Goal: Task Accomplishment & Management: Complete application form

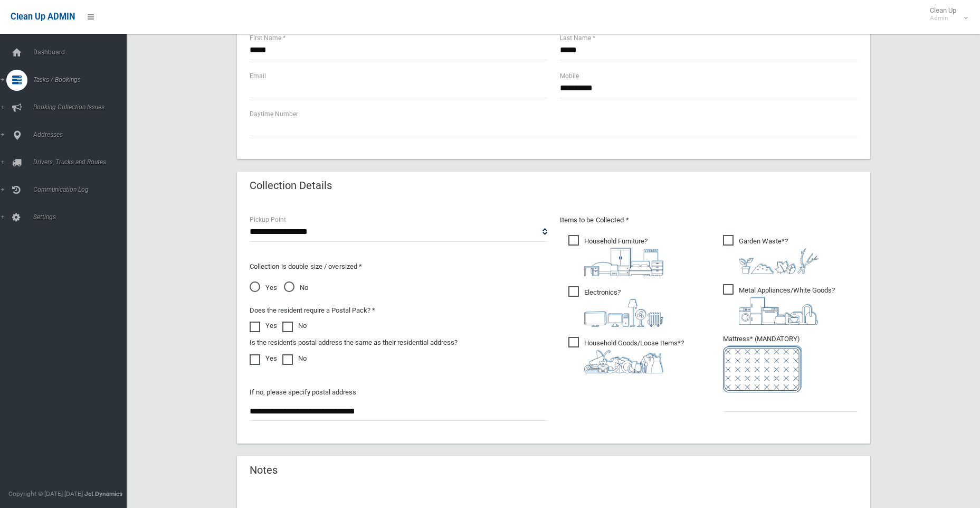
scroll to position [220, 0]
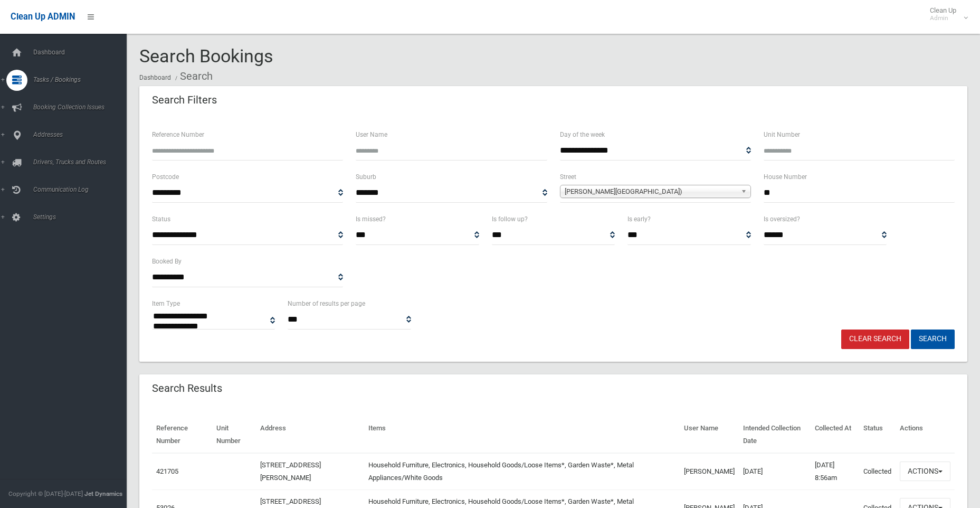
select select
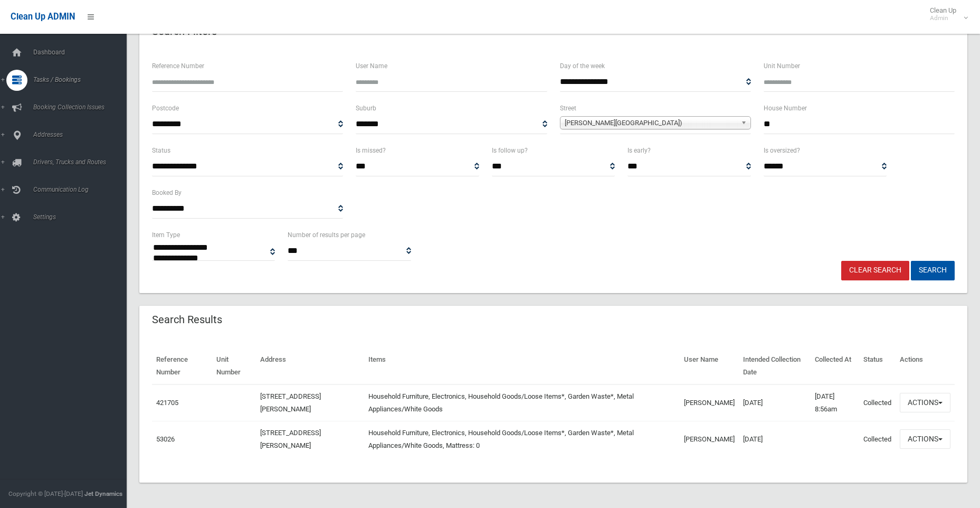
scroll to position [69, 0]
drag, startPoint x: 768, startPoint y: 128, endPoint x: 750, endPoint y: 129, distance: 18.5
click at [750, 129] on div "**********" at bounding box center [554, 123] width 816 height 42
type input "*"
click at [595, 119] on span "Wiggs Road (RIVERWOOD 2210)" at bounding box center [651, 123] width 172 height 13
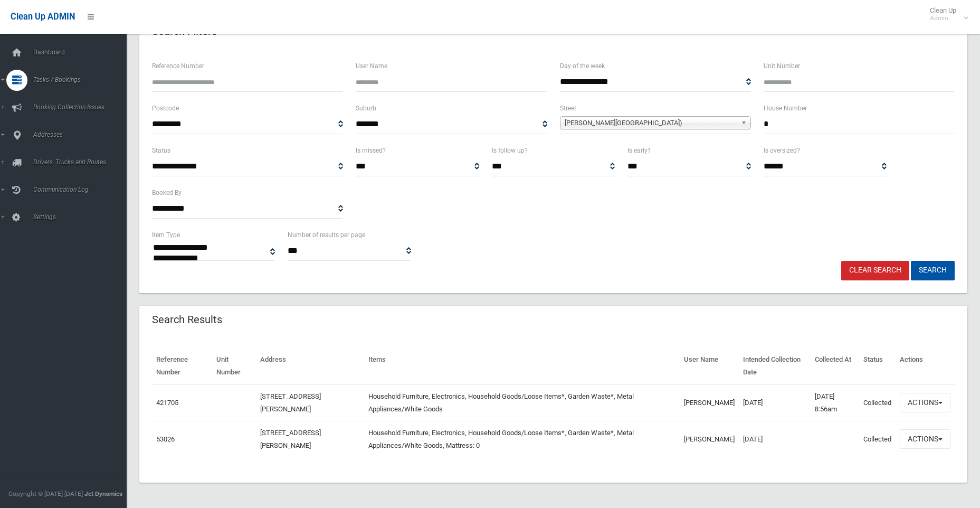
scroll to position [29555, 0]
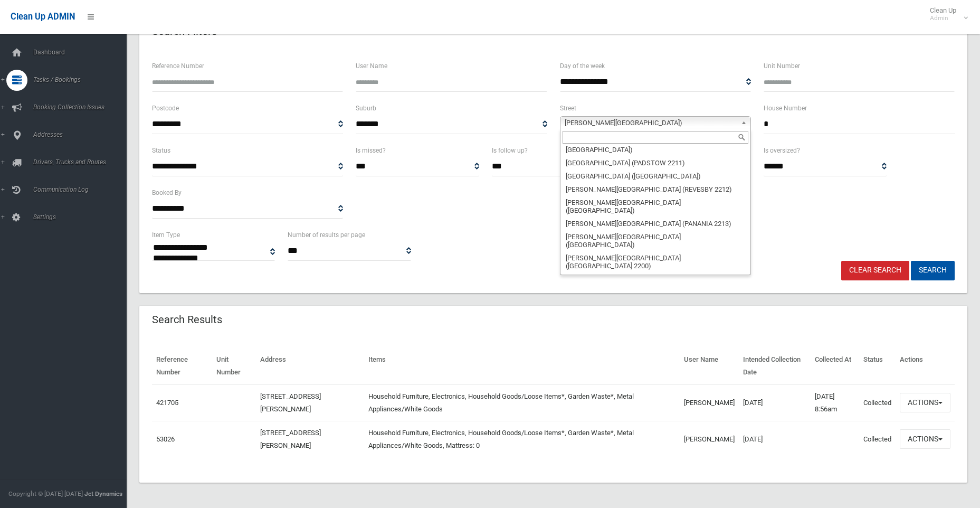
click at [588, 134] on input "text" at bounding box center [656, 137] width 186 height 13
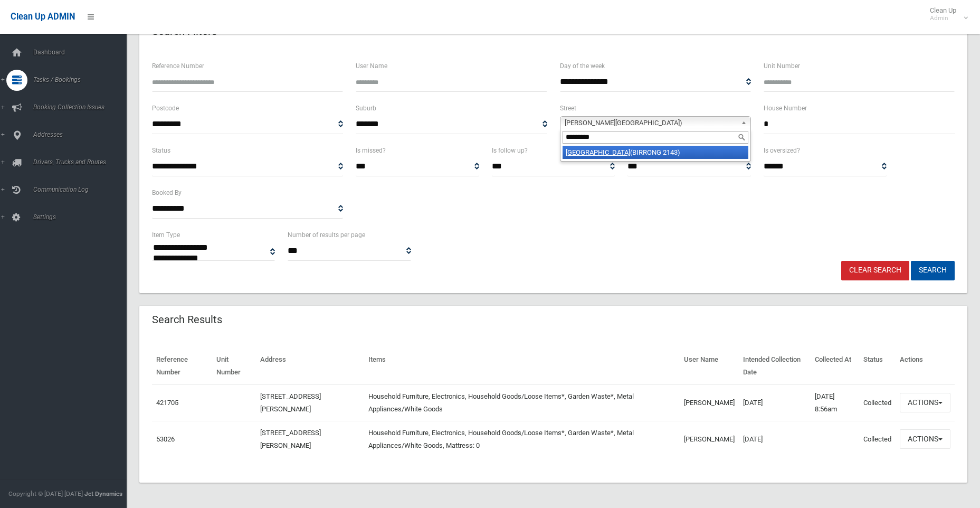
type input "*********"
click at [609, 151] on li "Hill Road (BIRRONG 2143)" at bounding box center [656, 152] width 186 height 13
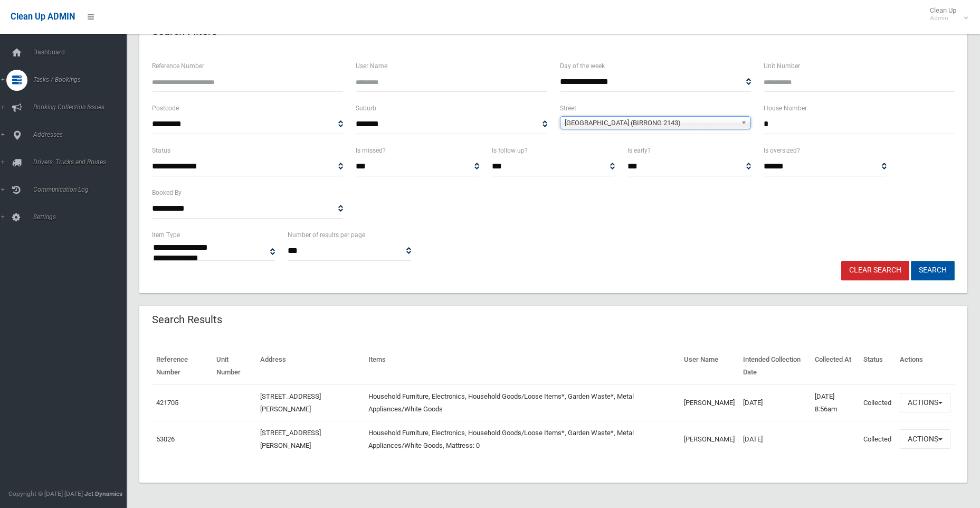
click at [938, 264] on button "Search" at bounding box center [933, 271] width 44 height 20
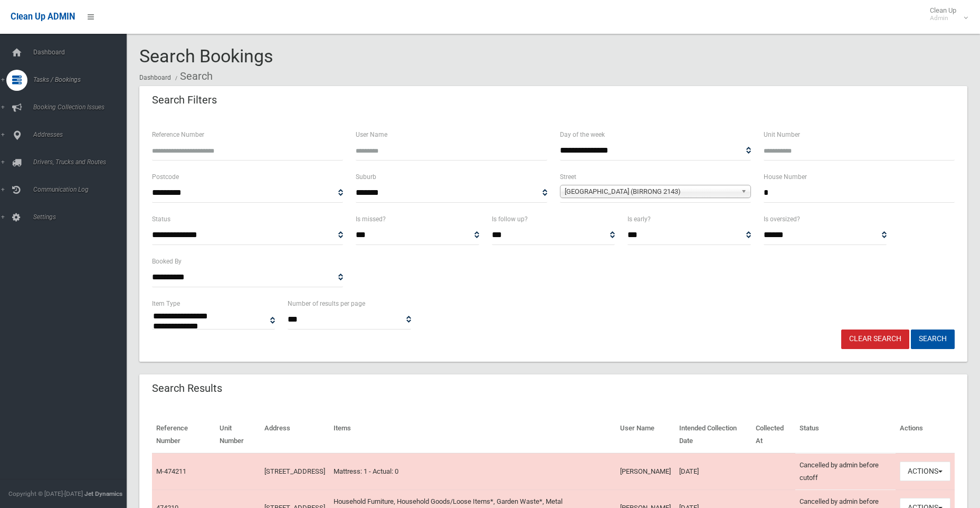
select select
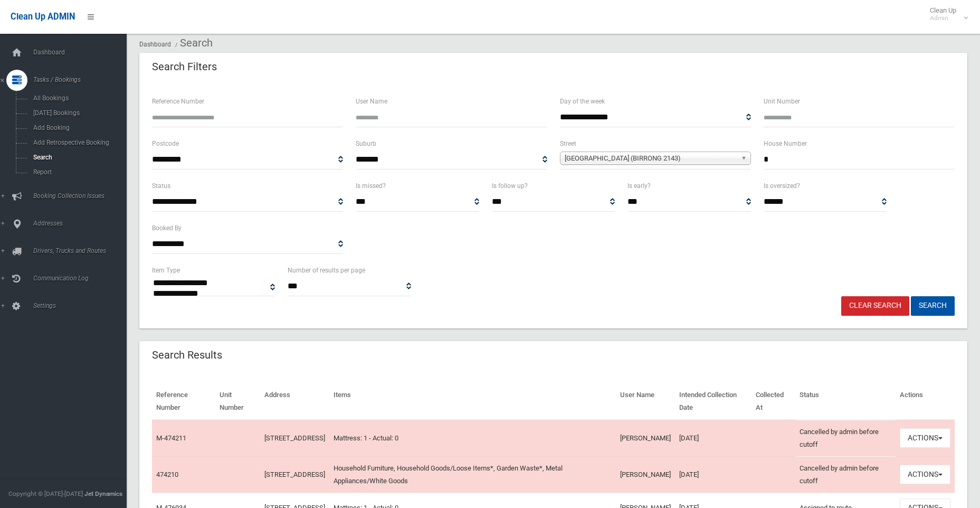
scroll to position [211, 0]
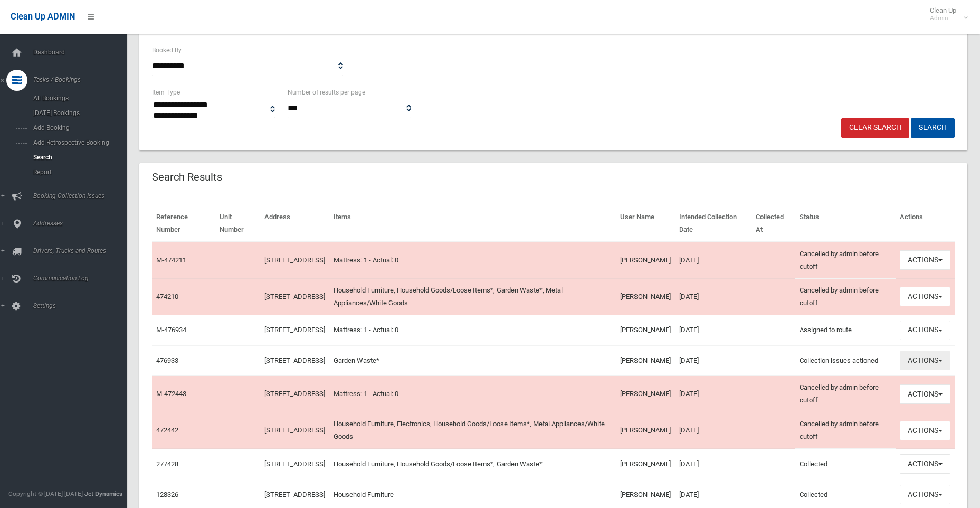
click at [925, 368] on button "Actions" at bounding box center [925, 361] width 51 height 20
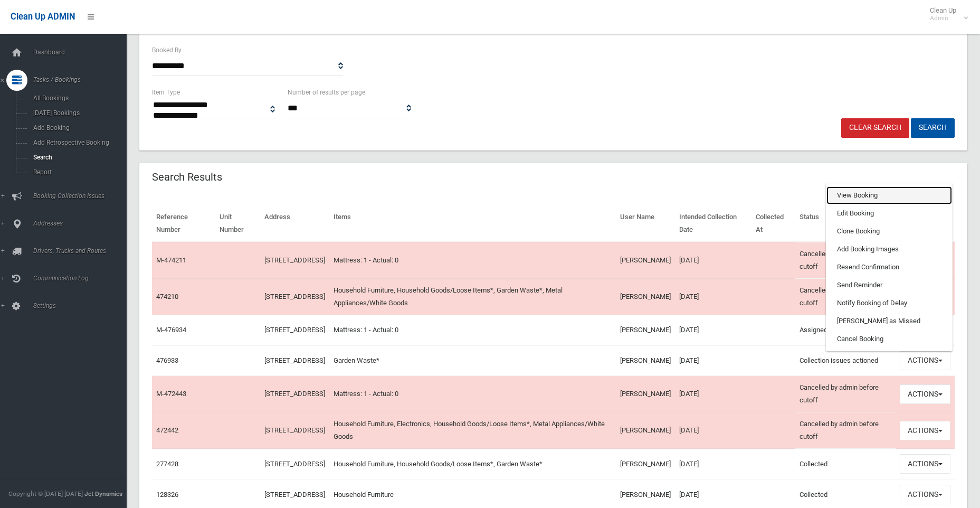
click at [849, 204] on link "View Booking" at bounding box center [890, 195] width 126 height 18
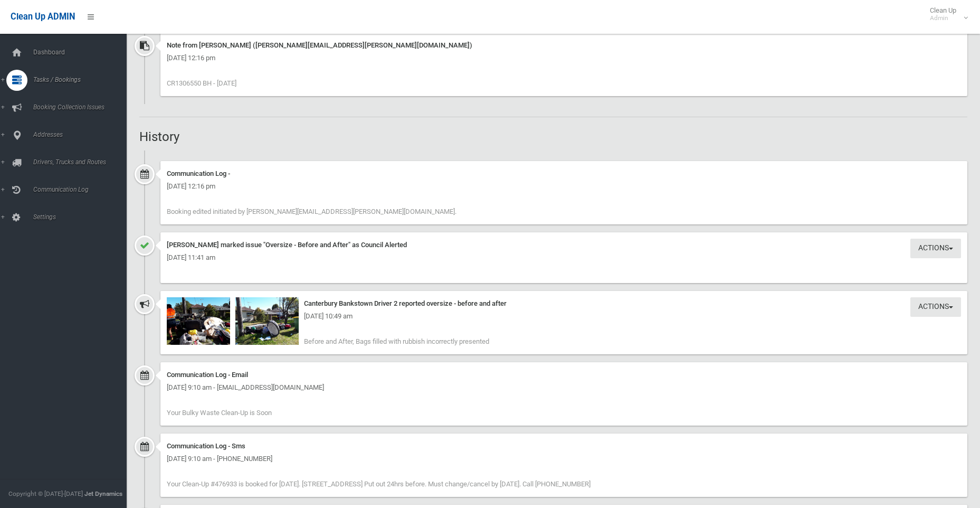
scroll to position [792, 0]
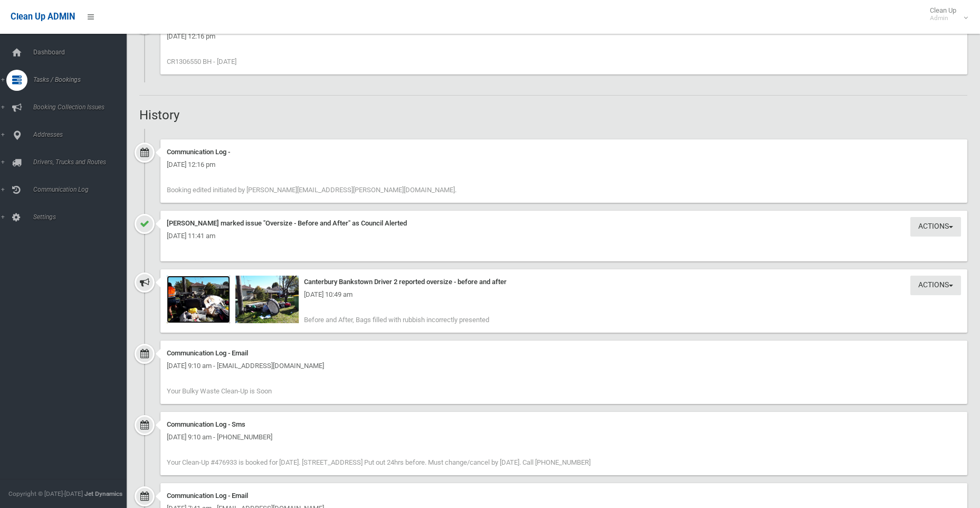
click at [211, 304] on img at bounding box center [198, 300] width 63 height 48
click at [274, 297] on div "Tuesday 12th August 2025 - 10:49 am" at bounding box center [564, 294] width 794 height 13
click at [263, 305] on img at bounding box center [266, 300] width 63 height 48
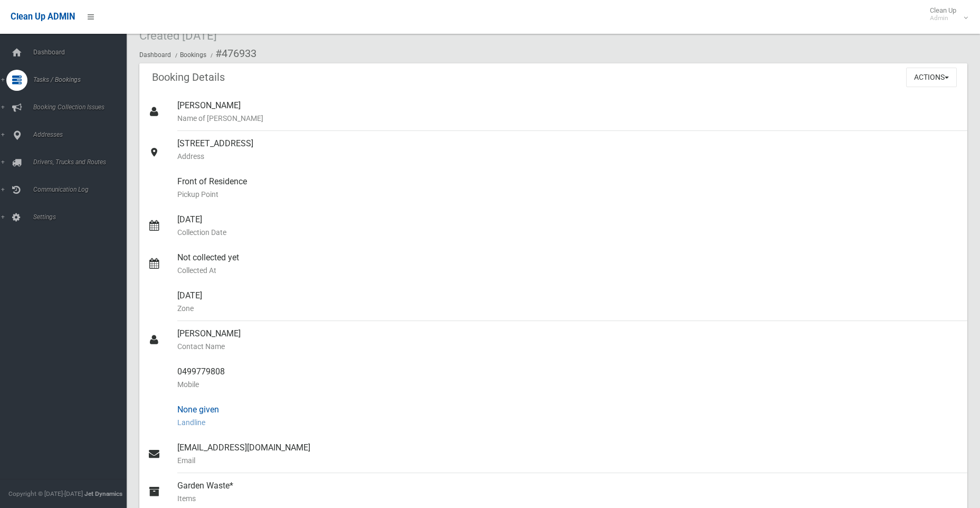
scroll to position [0, 0]
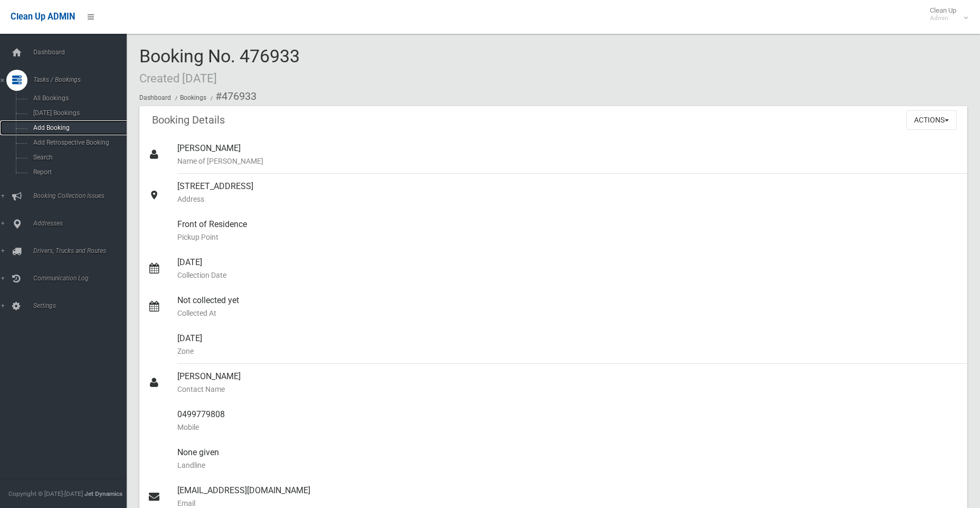
click at [46, 127] on span "Add Booking" at bounding box center [78, 127] width 96 height 7
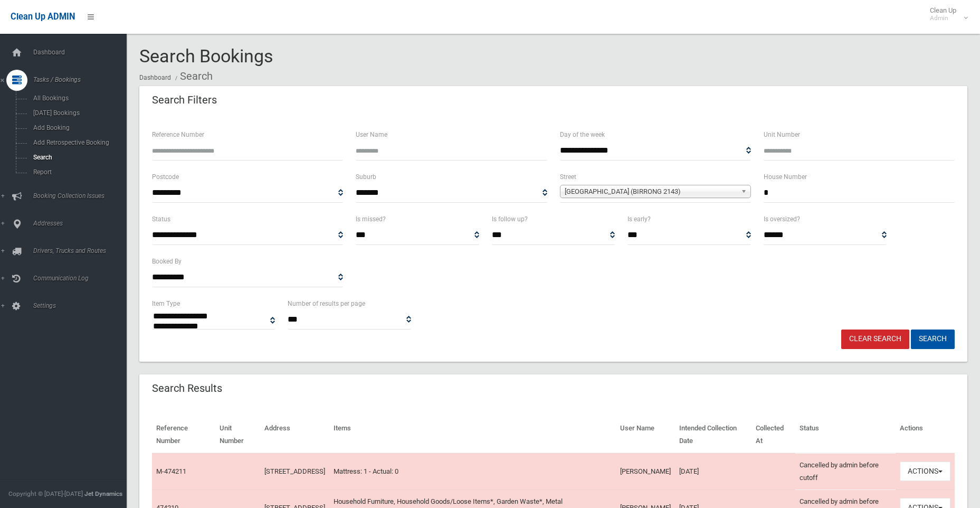
select select
drag, startPoint x: 791, startPoint y: 193, endPoint x: 760, endPoint y: 192, distance: 30.7
click at [760, 192] on div "House Number *" at bounding box center [860, 192] width 204 height 42
type input "**"
